Goal: Find specific fact: Find specific fact

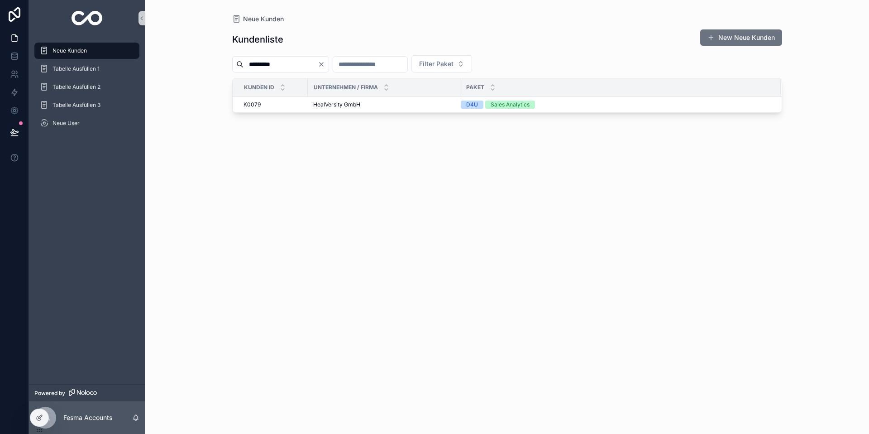
drag, startPoint x: 289, startPoint y: 65, endPoint x: 178, endPoint y: 71, distance: 110.7
click at [179, 71] on div "Neue Kunden Kundenliste New Neue Kunden ********* Filter Paket Kunden ID Untern…" at bounding box center [507, 217] width 725 height 434
type input "********"
click at [322, 105] on span "Teaching Finance GmbH" at bounding box center [344, 104] width 63 height 7
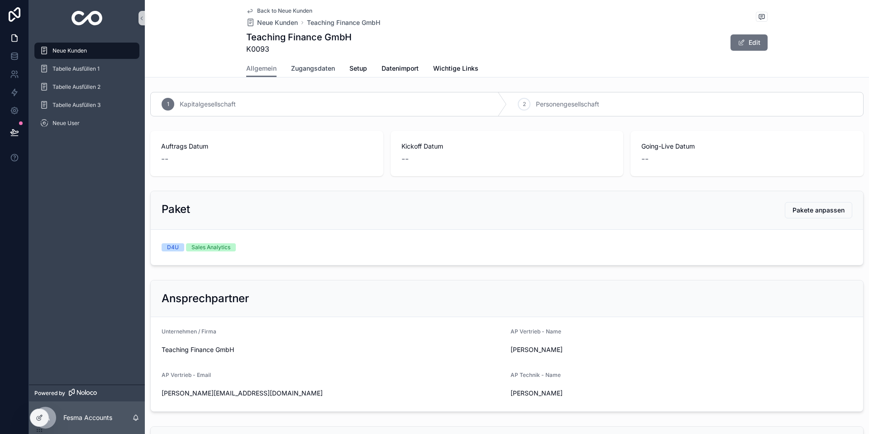
click at [308, 74] on link "Zugangsdaten" at bounding box center [313, 69] width 44 height 18
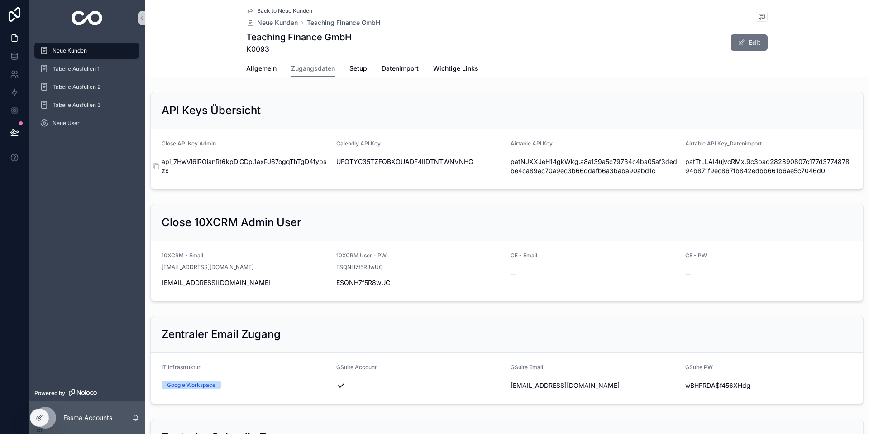
click at [264, 160] on span "api_7HwVl6iROianRt6kpDiGDp.1axPJ67ogqThTgD4fypszx" at bounding box center [246, 166] width 168 height 18
click at [183, 171] on span "api_7HwVl6iROianRt6kpDiGDp.1axPJ67ogqThTgD4fypszx" at bounding box center [246, 166] width 168 height 18
click at [156, 166] on icon "scrollable content" at bounding box center [156, 166] width 7 height 7
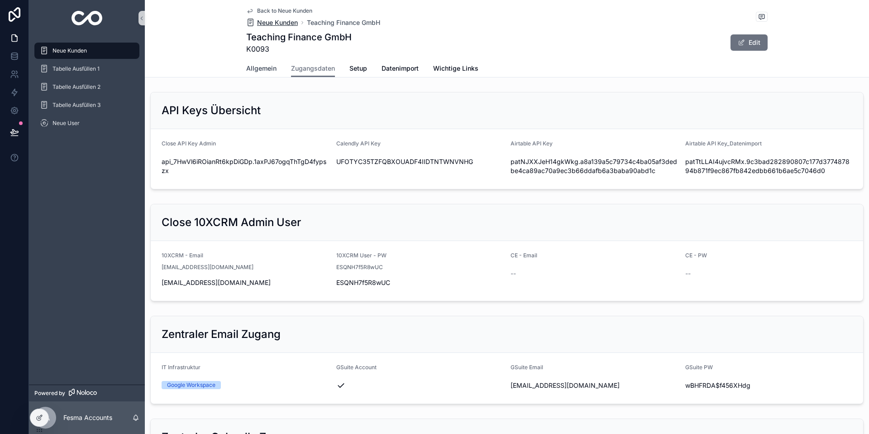
drag, startPoint x: 261, startPoint y: 65, endPoint x: 255, endPoint y: 18, distance: 47.5
click at [261, 65] on span "Allgemein" at bounding box center [261, 68] width 30 height 9
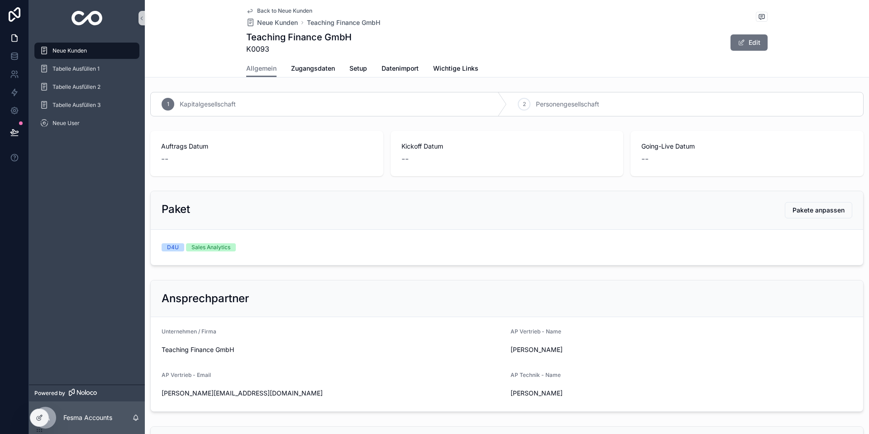
click at [255, 9] on link "Back to Neue Kunden" at bounding box center [279, 10] width 66 height 7
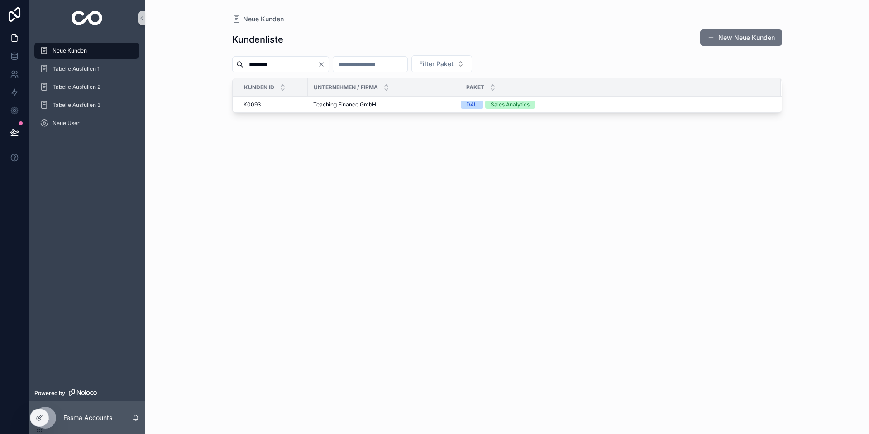
drag, startPoint x: 299, startPoint y: 64, endPoint x: 175, endPoint y: 56, distance: 123.9
click at [176, 56] on div "Neue Kunden Kundenliste New Neue Kunden ******** Filter Paket Kunden ID Unterne…" at bounding box center [507, 217] width 725 height 434
type input "***"
click at [336, 102] on span "3CC Studios" at bounding box center [329, 104] width 32 height 7
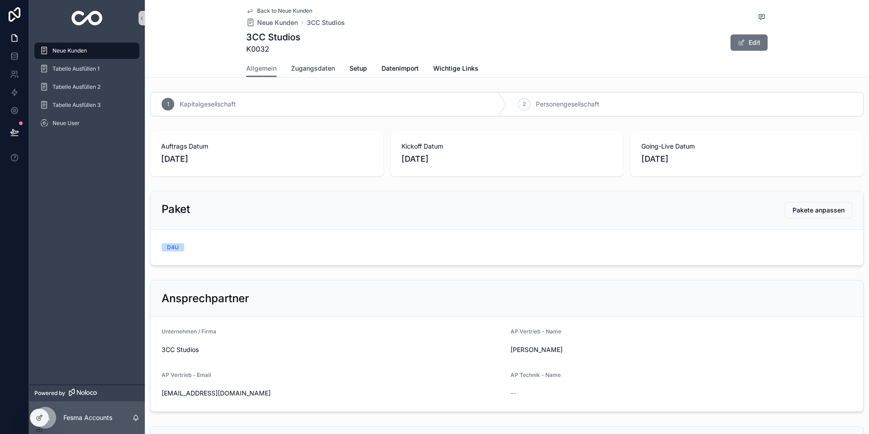
click at [316, 75] on link "Zugangsdaten" at bounding box center [313, 69] width 44 height 18
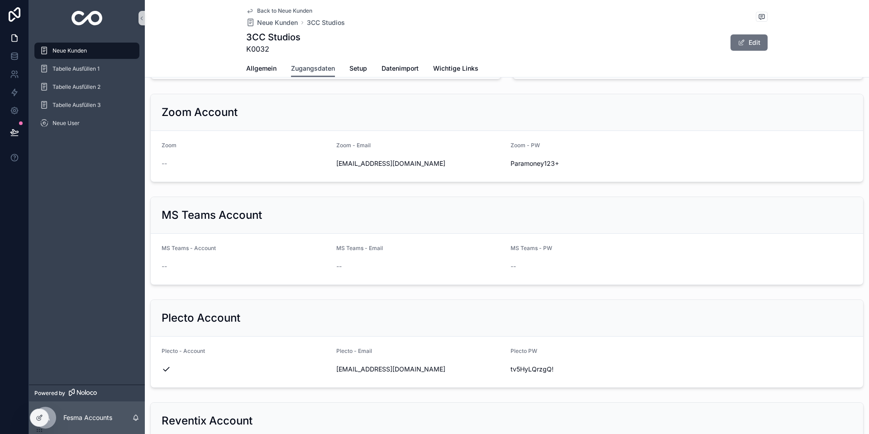
scroll to position [1044, 0]
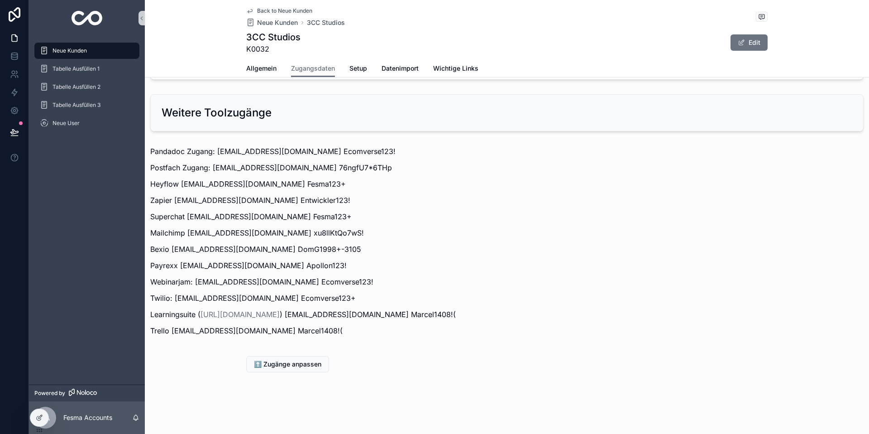
drag, startPoint x: 173, startPoint y: 200, endPoint x: 231, endPoint y: 201, distance: 58.0
click at [217, 201] on p "Zapier [EMAIL_ADDRESS][DOMAIN_NAME] Entwickler123!" at bounding box center [507, 200] width 714 height 11
click at [233, 201] on p "Zapier [EMAIL_ADDRESS][DOMAIN_NAME] Entwickler123!" at bounding box center [507, 200] width 714 height 11
drag, startPoint x: 233, startPoint y: 201, endPoint x: 240, endPoint y: 201, distance: 6.8
click at [233, 201] on p "Zapier [EMAIL_ADDRESS][DOMAIN_NAME] Entwickler123!" at bounding box center [507, 200] width 714 height 11
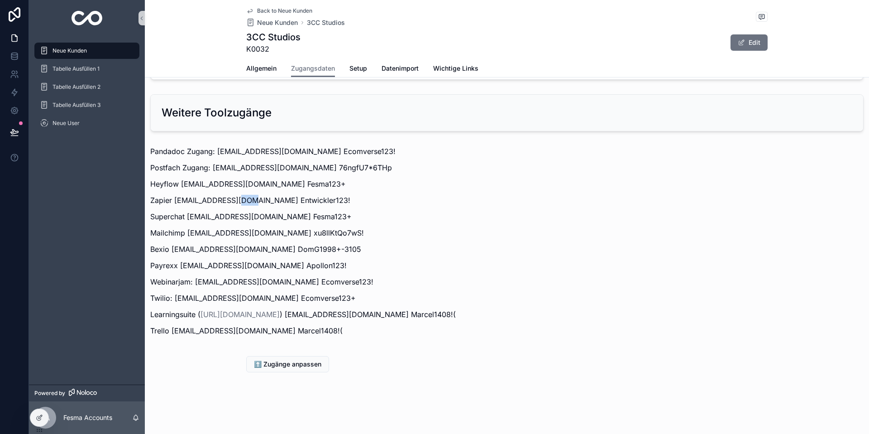
click at [245, 201] on p "Zapier [EMAIL_ADDRESS][DOMAIN_NAME] Entwickler123!" at bounding box center [507, 200] width 714 height 11
click at [248, 201] on p "Zapier [EMAIL_ADDRESS][DOMAIN_NAME] Entwickler123!" at bounding box center [507, 200] width 714 height 11
drag, startPoint x: 249, startPoint y: 201, endPoint x: 176, endPoint y: 201, distance: 73.4
click at [178, 201] on p "Zapier [EMAIL_ADDRESS][DOMAIN_NAME] Entwickler123!" at bounding box center [507, 200] width 714 height 11
click at [175, 201] on p "Zapier [EMAIL_ADDRESS][DOMAIN_NAME] Entwickler123!" at bounding box center [507, 200] width 714 height 11
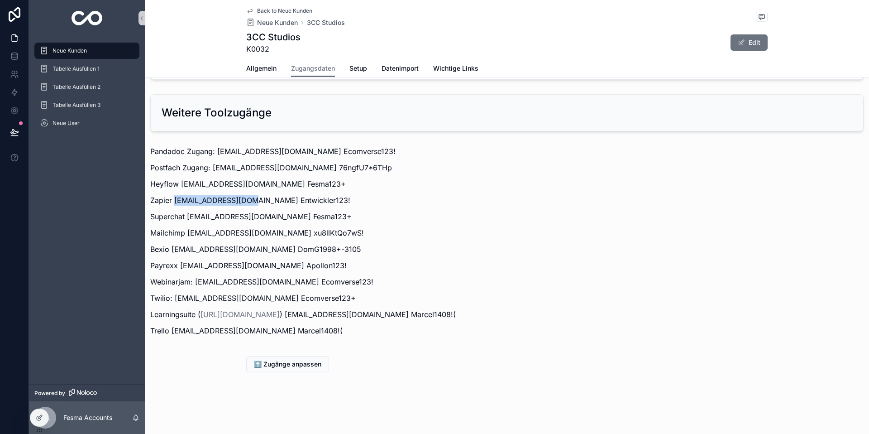
drag, startPoint x: 174, startPoint y: 201, endPoint x: 248, endPoint y: 202, distance: 74.3
click at [248, 202] on p "Zapier [EMAIL_ADDRESS][DOMAIN_NAME] Entwickler123!" at bounding box center [507, 200] width 714 height 11
copy p "[EMAIL_ADDRESS][DOMAIN_NAME]"
drag, startPoint x: 259, startPoint y: 201, endPoint x: 254, endPoint y: 200, distance: 5.9
click at [259, 201] on p "Zapier [EMAIL_ADDRESS][DOMAIN_NAME] Entwickler123!" at bounding box center [507, 200] width 714 height 11
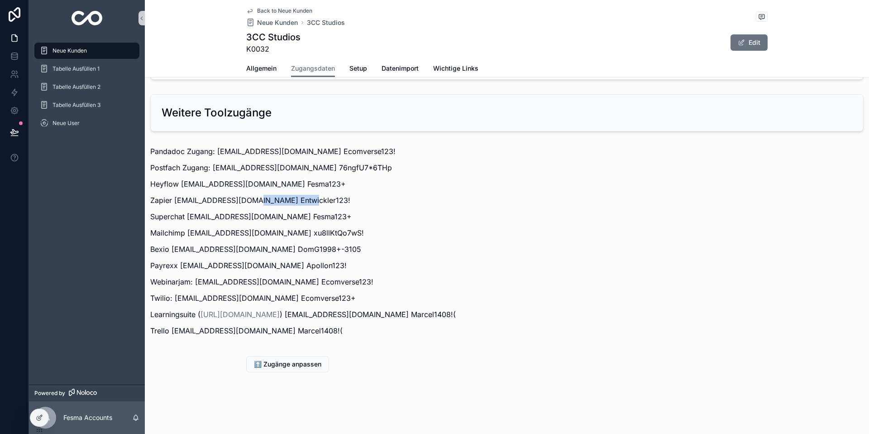
drag, startPoint x: 251, startPoint y: 200, endPoint x: 310, endPoint y: 202, distance: 58.9
click at [304, 202] on p "Zapier [EMAIL_ADDRESS][DOMAIN_NAME] Entwickler123!" at bounding box center [507, 200] width 714 height 11
copy p "Entwickler123!"
